Goal: Find specific page/section: Find specific page/section

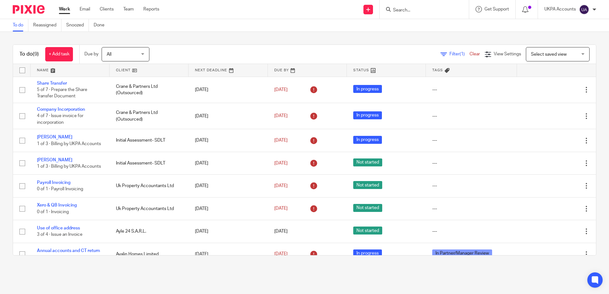
click at [417, 11] on input "Search" at bounding box center [420, 11] width 57 height 6
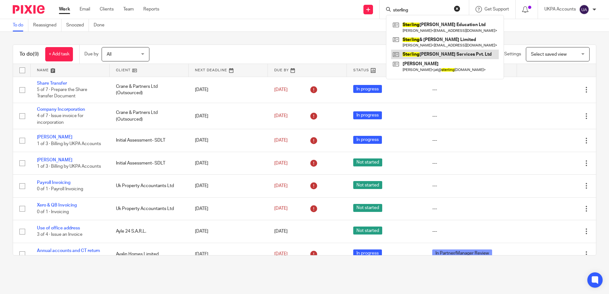
type input "sterling"
click at [434, 57] on link at bounding box center [445, 55] width 108 height 10
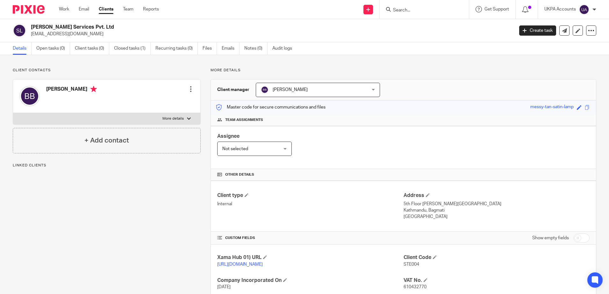
click at [146, 195] on div "Client contacts Bigyan Bhandari Edit contact Create client from contact Export …" at bounding box center [102, 195] width 198 height 255
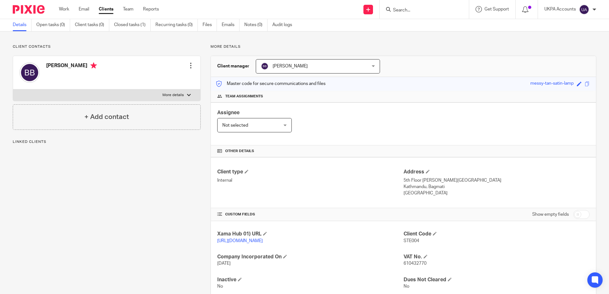
scroll to position [48, 0]
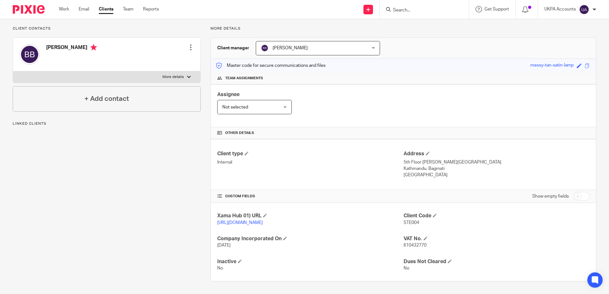
click at [33, 204] on div "Client contacts Bigyan Bhandari Edit contact Create client from contact Export …" at bounding box center [102, 153] width 198 height 255
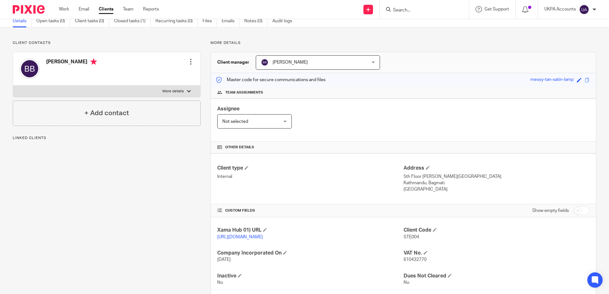
scroll to position [0, 0]
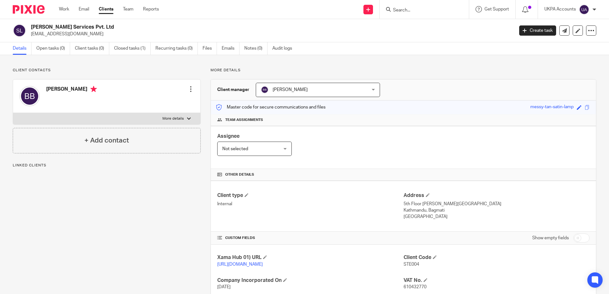
click at [138, 72] on p "Client contacts" at bounding box center [107, 70] width 188 height 5
click at [416, 12] on input "Search" at bounding box center [420, 11] width 57 height 6
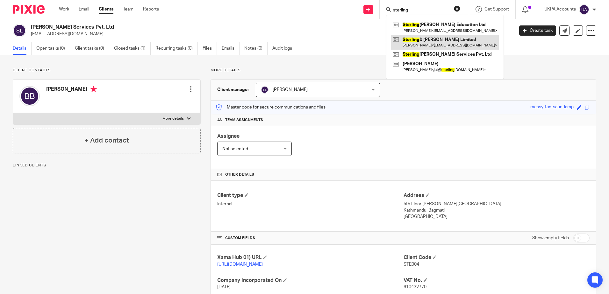
type input "sterling"
click at [436, 44] on link at bounding box center [445, 42] width 108 height 15
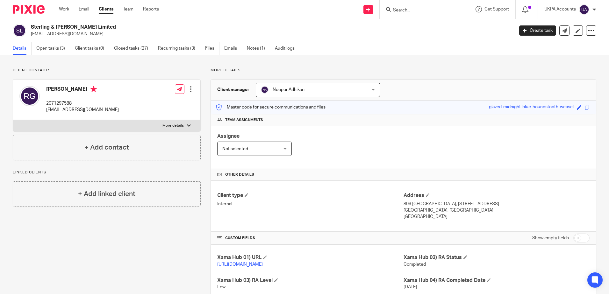
click at [138, 223] on div "Client contacts [PERSON_NAME] 2071297588 [EMAIL_ADDRESS][DOMAIN_NAME] Edit cont…" at bounding box center [102, 275] width 198 height 415
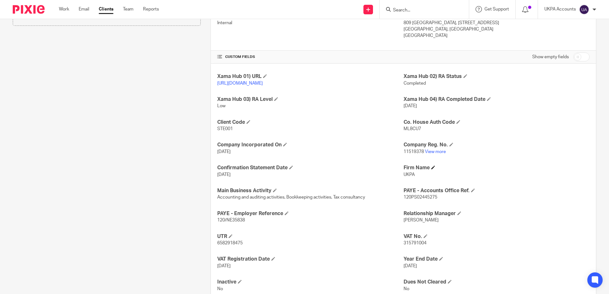
scroll to position [191, 0]
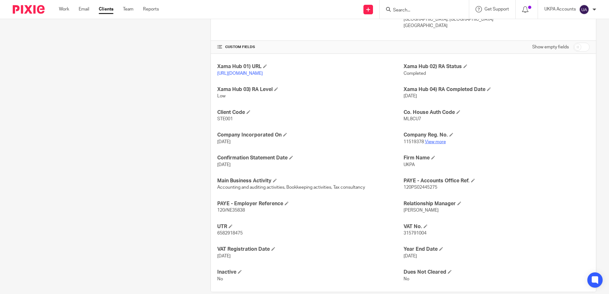
click at [430, 144] on link "View more" at bounding box center [435, 142] width 21 height 4
